Goal: Information Seeking & Learning: Check status

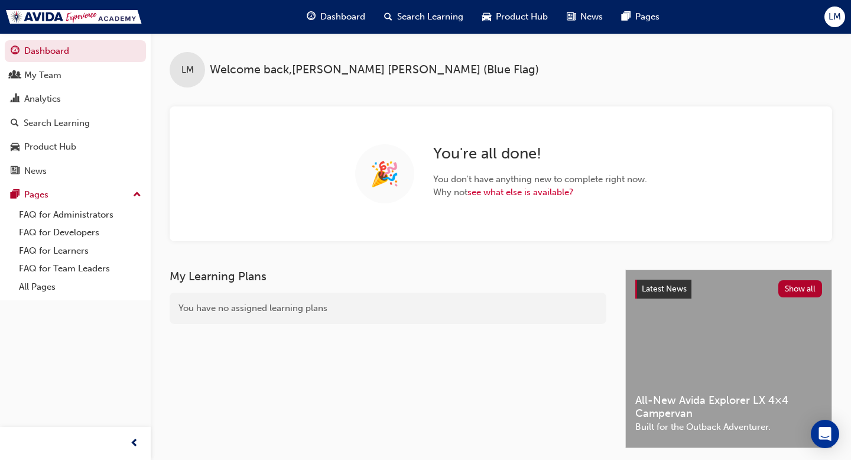
click at [442, 15] on span "Search Learning" at bounding box center [430, 17] width 66 height 14
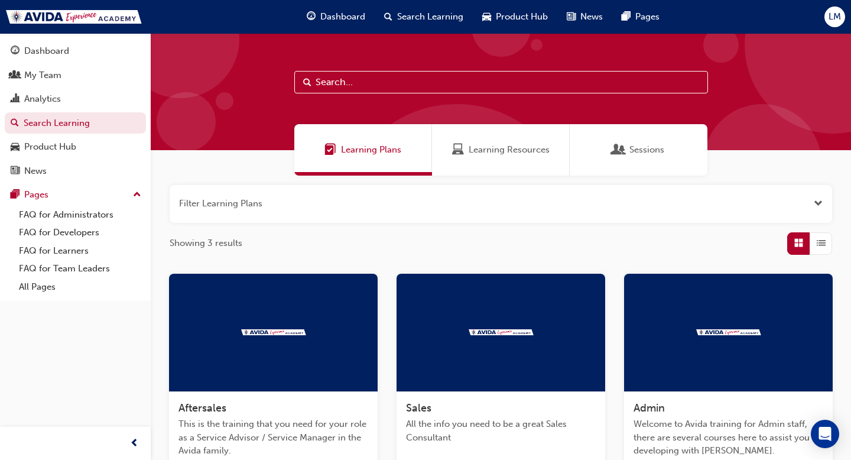
click at [400, 87] on input "text" at bounding box center [501, 82] width 414 height 22
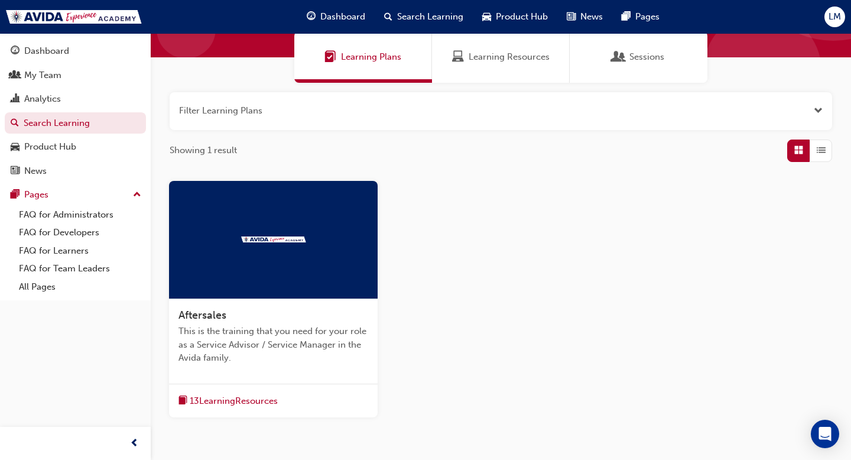
scroll to position [103, 0]
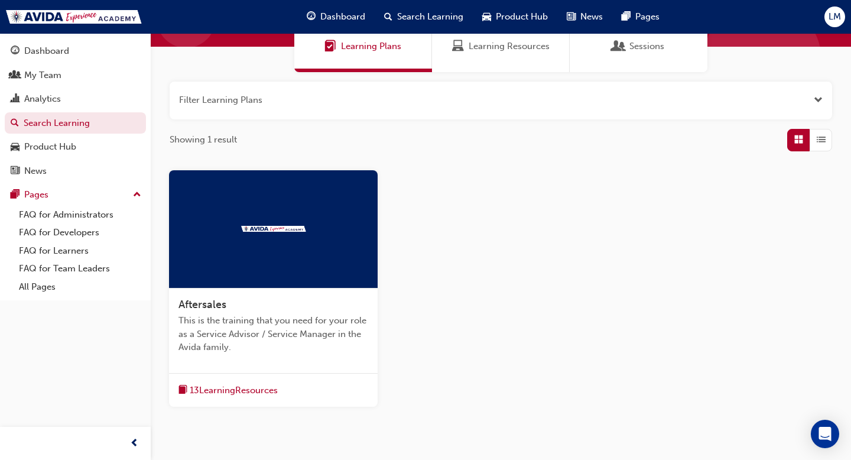
type input "after"
click at [316, 238] on div at bounding box center [273, 229] width 209 height 118
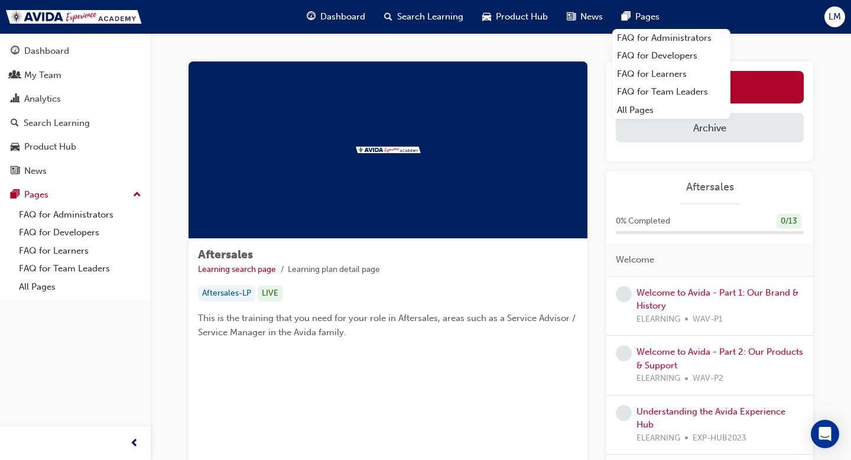
click at [829, 17] on span "LM" at bounding box center [834, 17] width 12 height 14
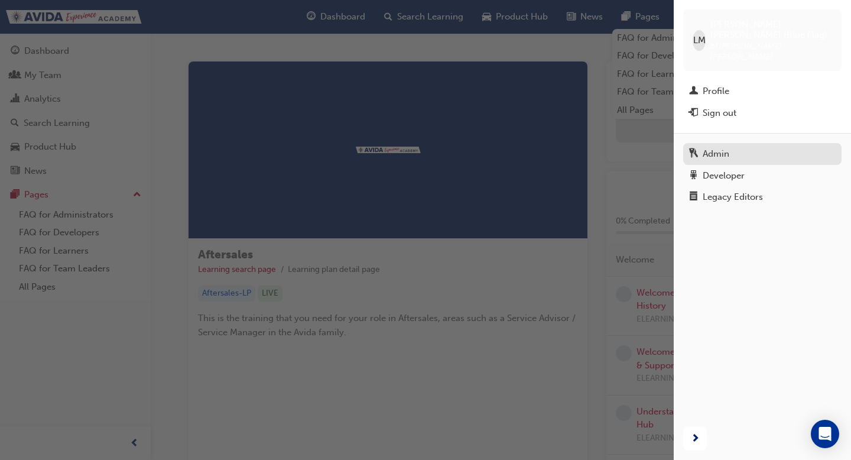
click at [718, 147] on div "Admin" at bounding box center [715, 154] width 27 height 14
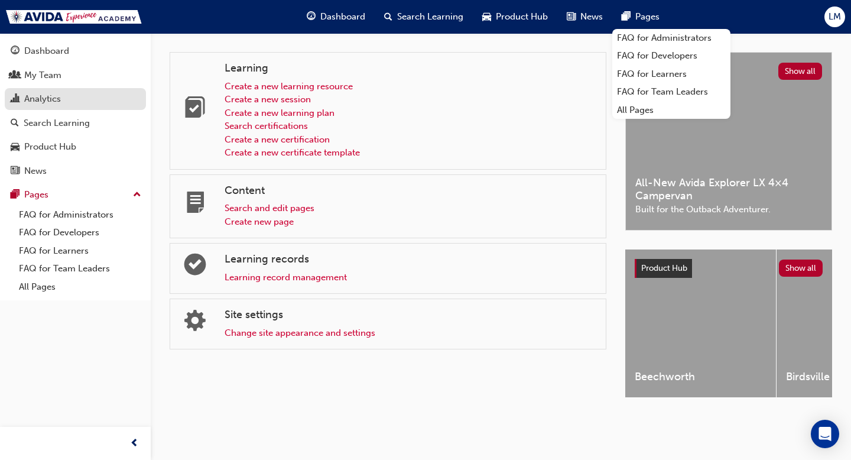
click at [55, 99] on div "Analytics" at bounding box center [42, 99] width 37 height 14
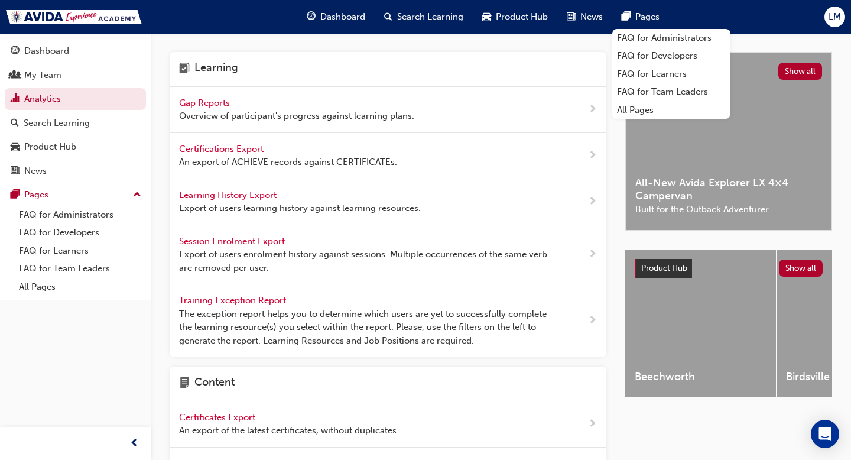
click at [196, 102] on span "Gap Reports" at bounding box center [205, 102] width 53 height 11
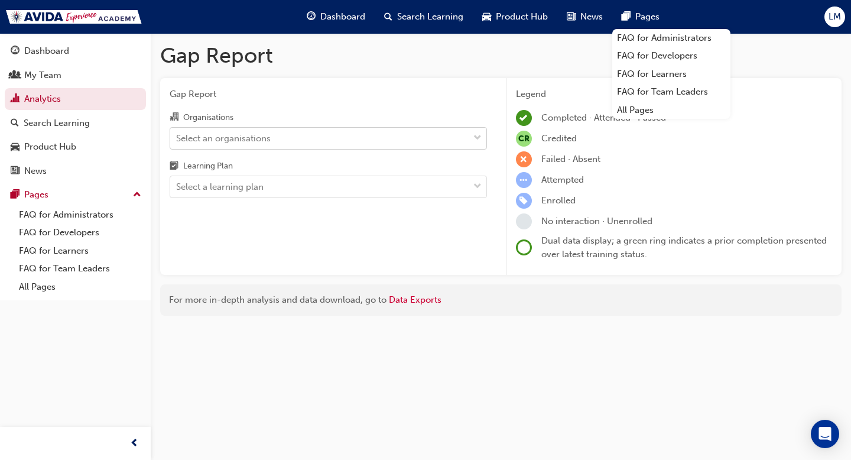
click at [232, 142] on div "Select an organisations" at bounding box center [223, 138] width 95 height 14
click at [177, 142] on input "Organisations Select an organisations" at bounding box center [176, 137] width 1 height 10
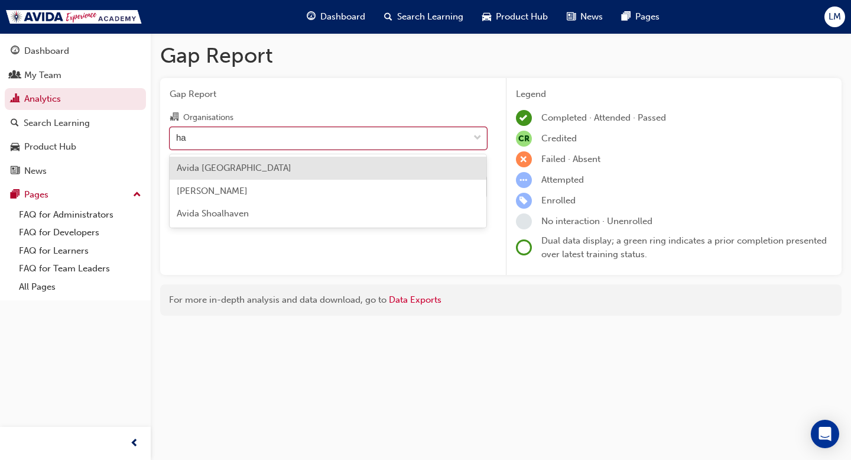
type input "ham"
click at [347, 167] on div "[PERSON_NAME]" at bounding box center [328, 168] width 317 height 23
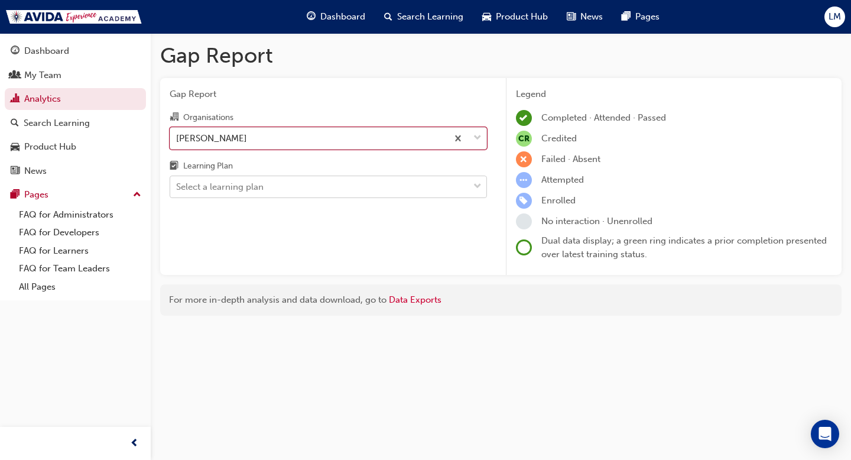
click at [326, 186] on div "Select a learning plan" at bounding box center [319, 187] width 298 height 21
click at [177, 186] on input "Learning Plan Select a learning plan" at bounding box center [176, 186] width 1 height 10
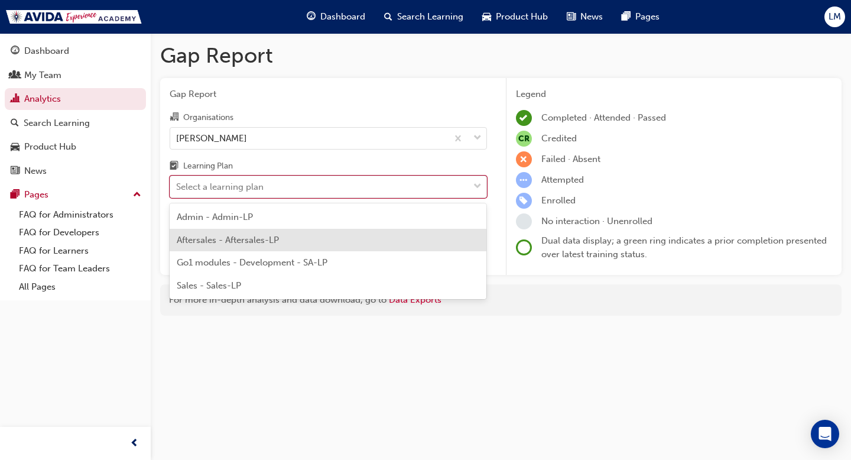
click at [288, 235] on div "Aftersales - Aftersales-LP" at bounding box center [328, 240] width 317 height 23
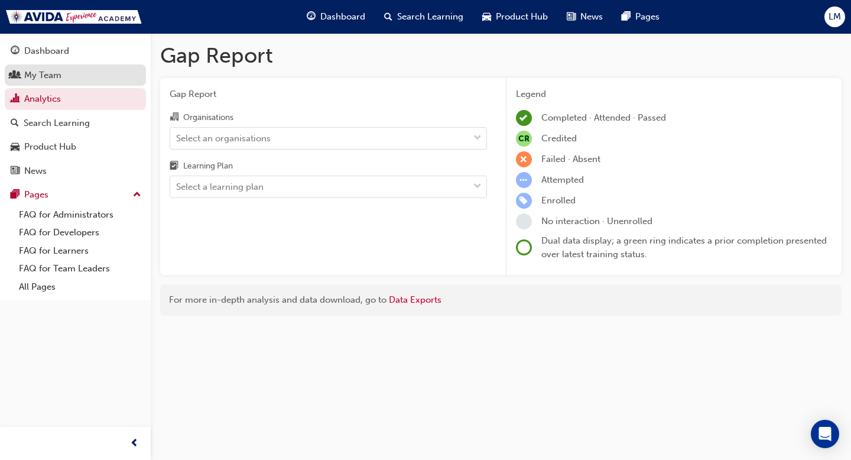
click at [83, 70] on div "My Team" at bounding box center [75, 75] width 129 height 15
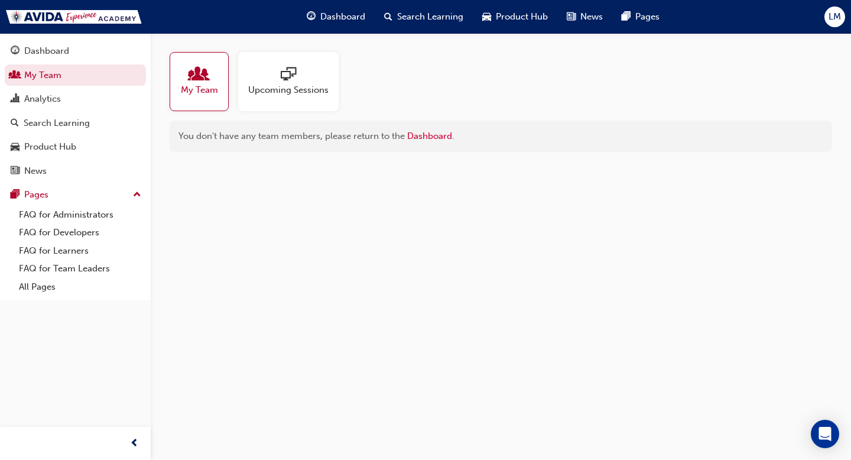
click at [837, 10] on span "LM" at bounding box center [834, 17] width 12 height 14
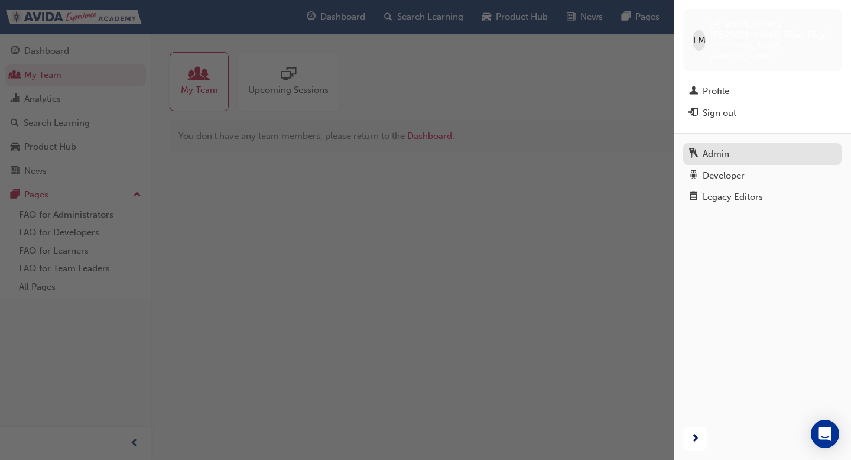
click at [715, 147] on div "Admin" at bounding box center [715, 154] width 27 height 14
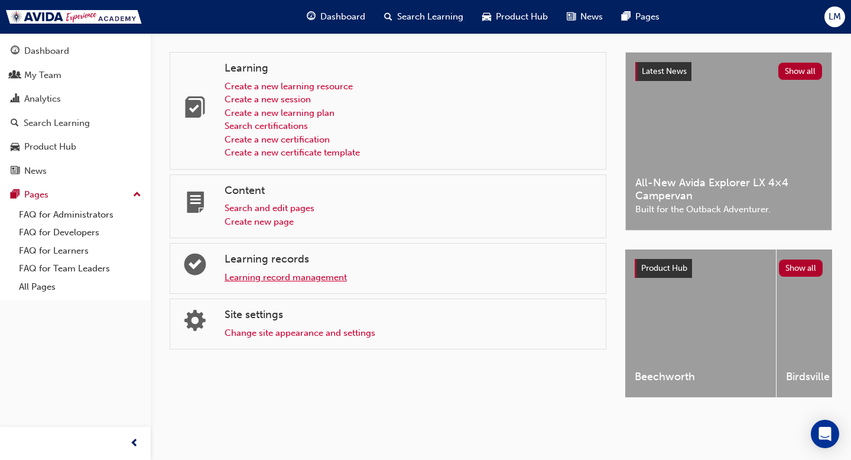
click at [320, 278] on link "Learning record management" at bounding box center [285, 277] width 122 height 11
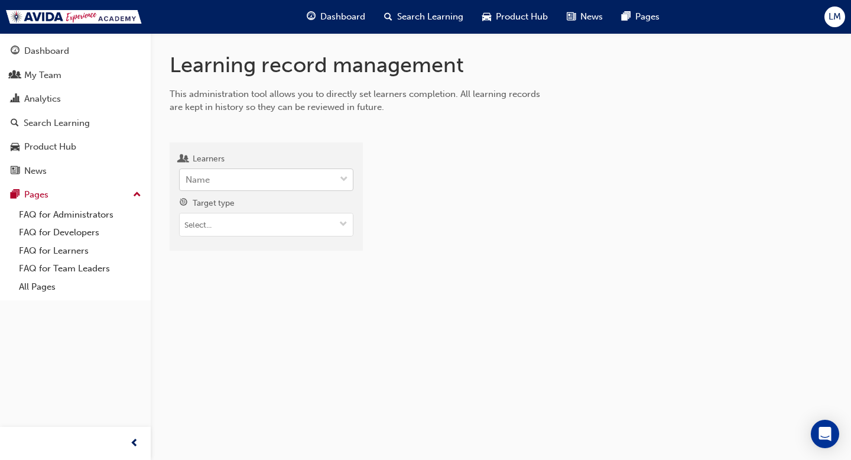
click at [291, 182] on div "Name" at bounding box center [257, 180] width 155 height 21
click at [187, 182] on input "Learners Name" at bounding box center [186, 179] width 1 height 10
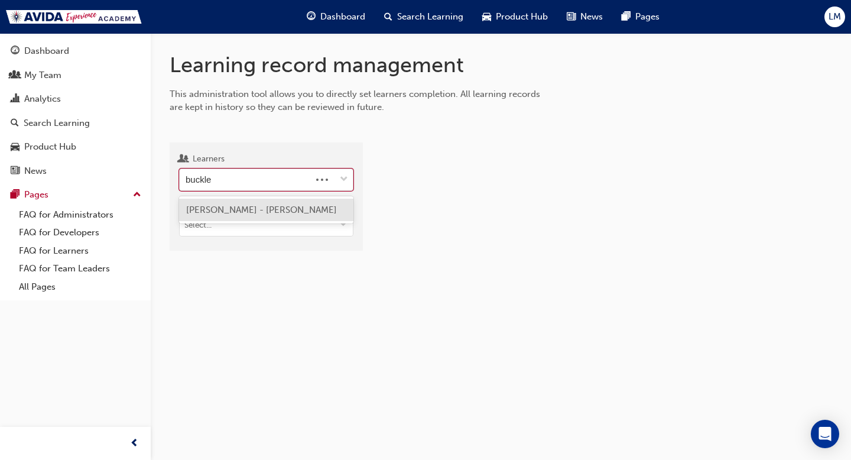
type input "buckley"
click at [282, 209] on span "Jayla Buckley - Avida Hamilton" at bounding box center [261, 209] width 151 height 11
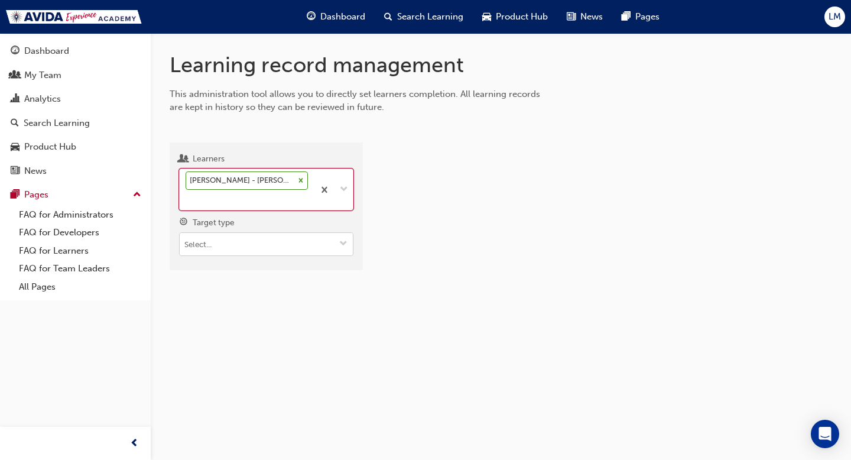
click at [274, 240] on input "Target type" at bounding box center [266, 244] width 173 height 22
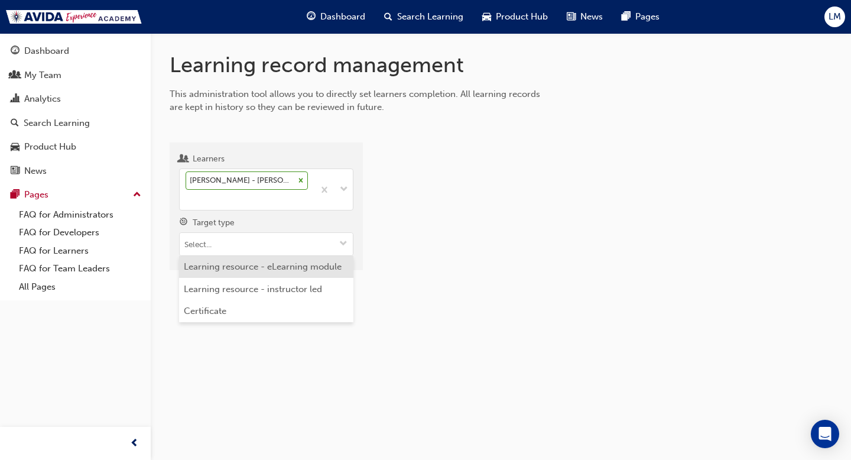
click at [268, 270] on li "Learning resource - eLearning module" at bounding box center [266, 267] width 174 height 22
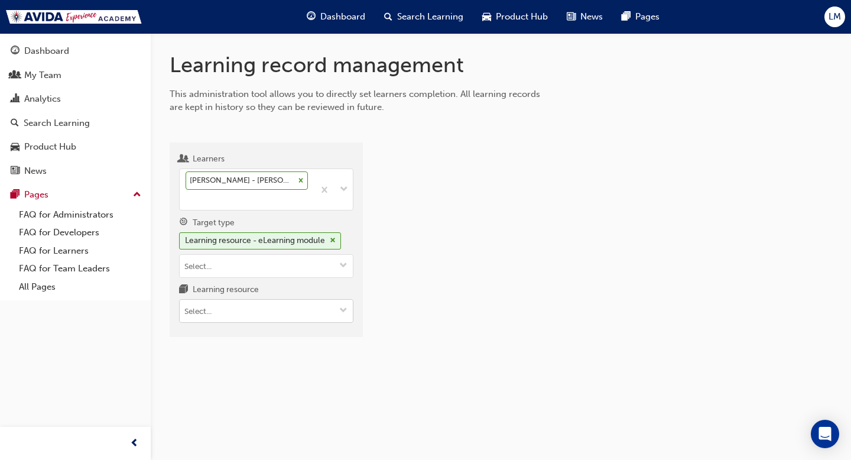
click at [262, 311] on input "Learning resource" at bounding box center [266, 311] width 173 height 22
type input "s"
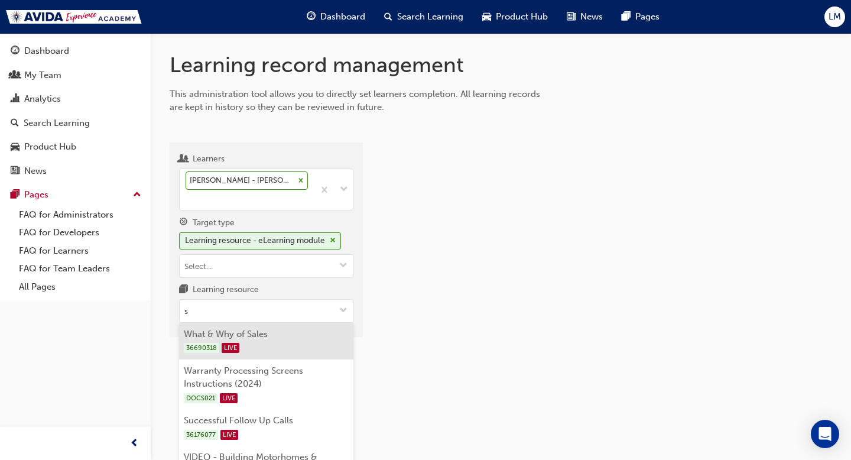
click at [266, 333] on li "What & Why of Sales 36690318 LIVE" at bounding box center [266, 341] width 174 height 37
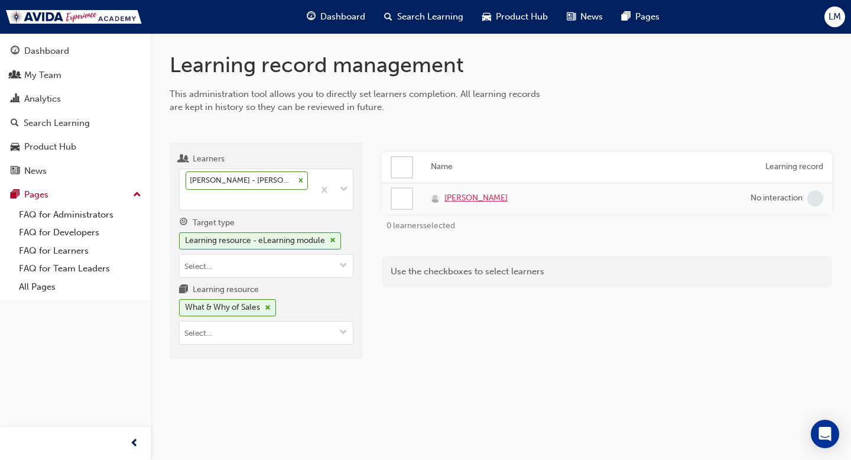
click at [463, 199] on span "[PERSON_NAME]" at bounding box center [475, 198] width 63 height 14
